Goal: Transaction & Acquisition: Purchase product/service

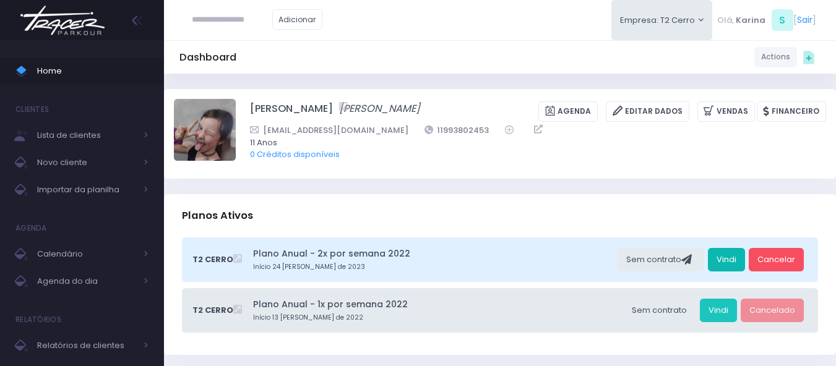
click at [726, 260] on link "Vindi" at bounding box center [726, 260] width 37 height 24
click at [213, 13] on input "text" at bounding box center [232, 20] width 80 height 24
paste input "**********"
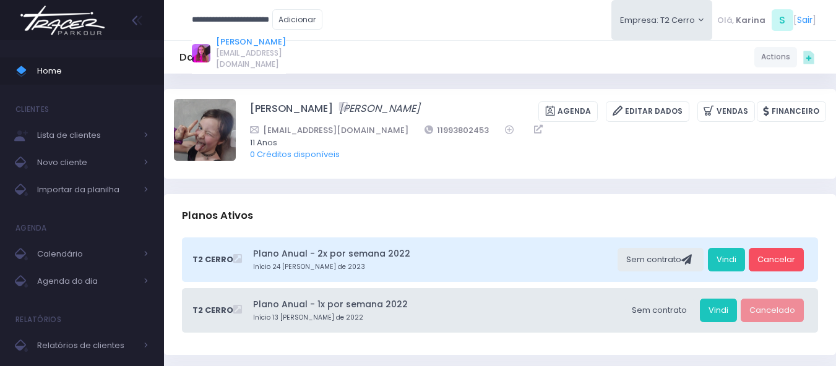
click at [241, 41] on link "[PERSON_NAME]" at bounding box center [251, 42] width 70 height 12
type input "**********"
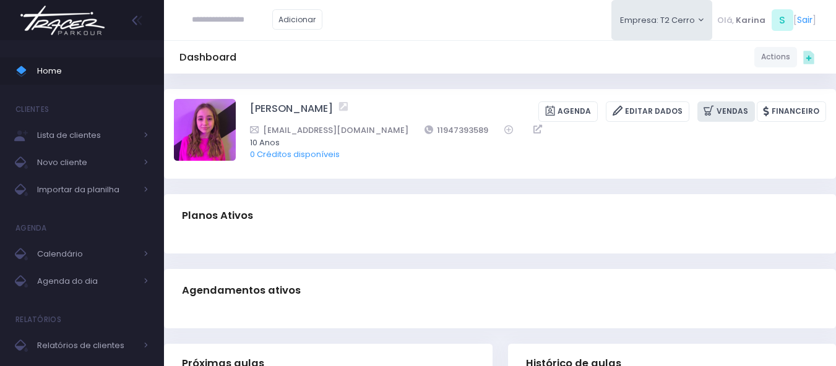
click at [728, 112] on link "Vendas" at bounding box center [726, 111] width 58 height 20
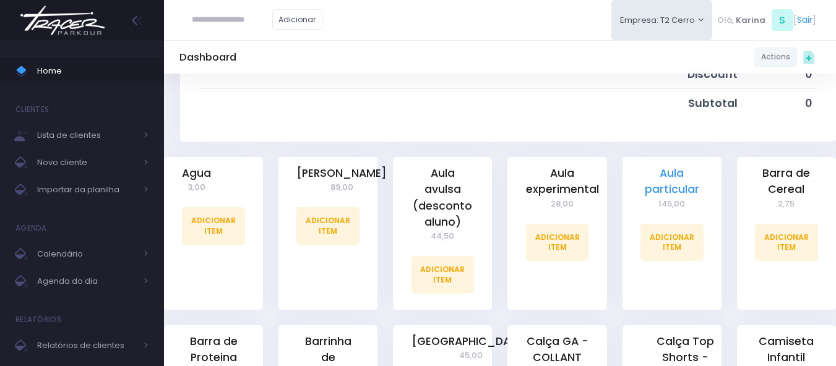
scroll to position [247, 0]
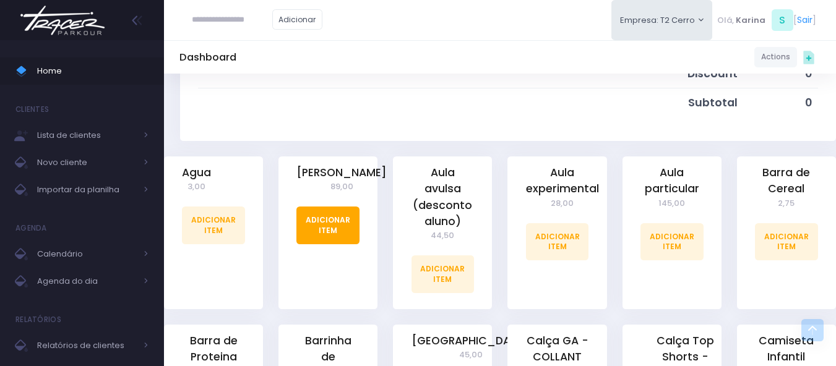
click at [332, 244] on link "Adicionar Item" at bounding box center [327, 225] width 63 height 37
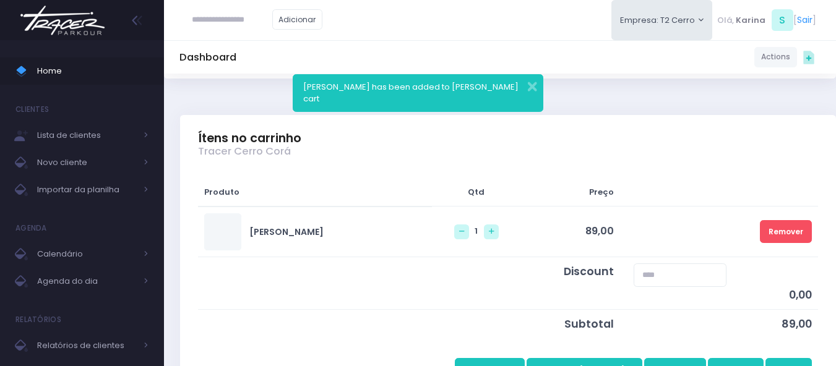
scroll to position [186, 0]
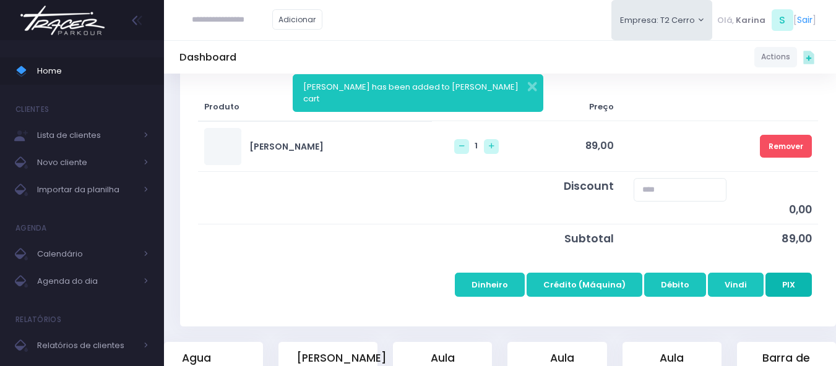
click at [773, 283] on button "PIX" at bounding box center [788, 285] width 46 height 24
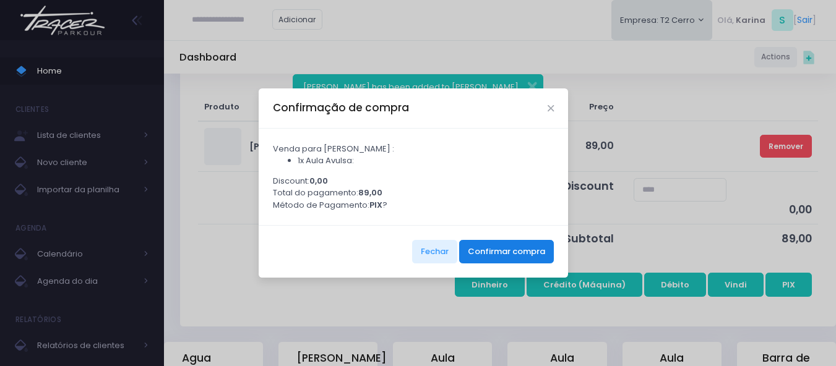
click at [502, 257] on button "Confirmar compra" at bounding box center [506, 252] width 95 height 24
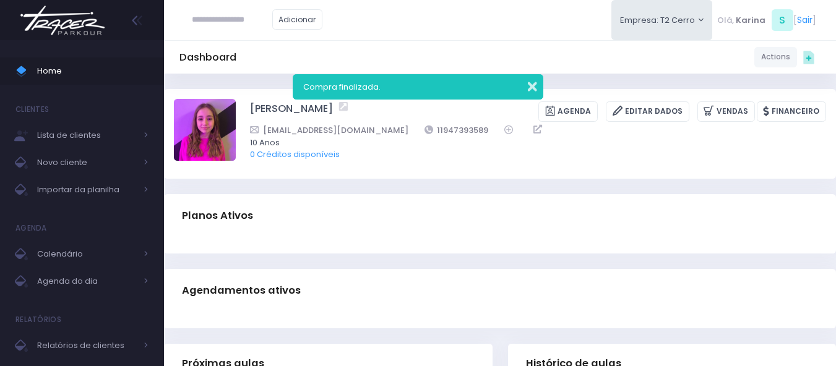
click at [533, 88] on button "button" at bounding box center [524, 85] width 25 height 14
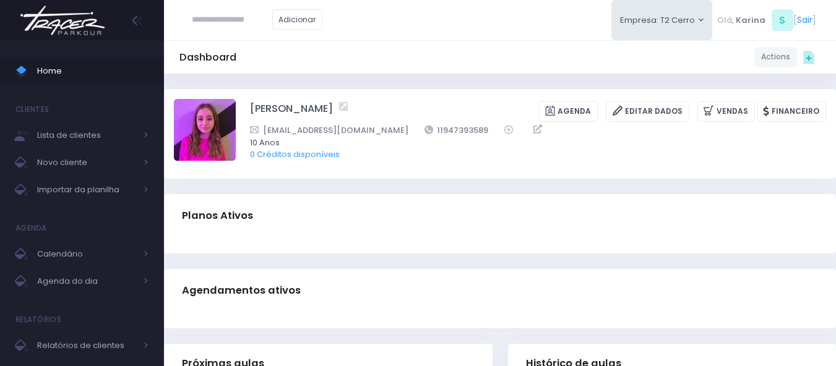
click at [86, 31] on img at bounding box center [62, 20] width 94 height 43
